Goal: Communication & Community: Answer question/provide support

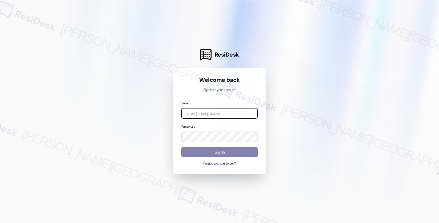
click at [208, 111] on input "email" at bounding box center [219, 113] width 76 height 11
type input "automated-surveys-orion_housing-fides.[PERSON_NAME]@orion_[DOMAIN_NAME]"
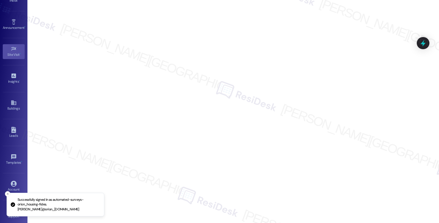
scroll to position [40, 0]
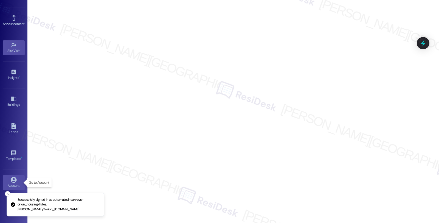
click at [15, 180] on icon at bounding box center [14, 180] width 6 height 6
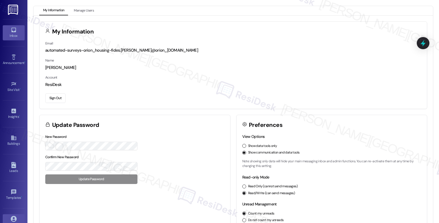
click at [17, 28] on link "Inbox" at bounding box center [14, 32] width 22 height 15
